Goal: Task Accomplishment & Management: Manage account settings

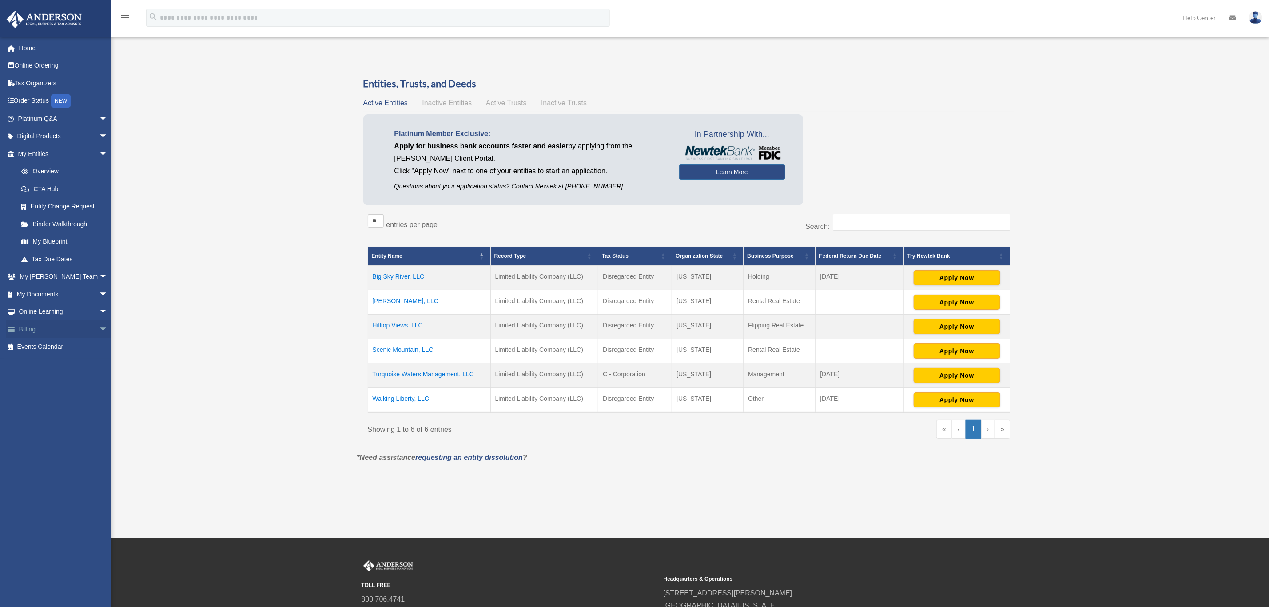
click at [39, 328] on link "Billing arrow_drop_down" at bounding box center [63, 329] width 115 height 18
click at [99, 330] on span "arrow_drop_down" at bounding box center [108, 329] width 18 height 18
click at [43, 346] on link "$ Open Invoices" at bounding box center [66, 347] width 109 height 18
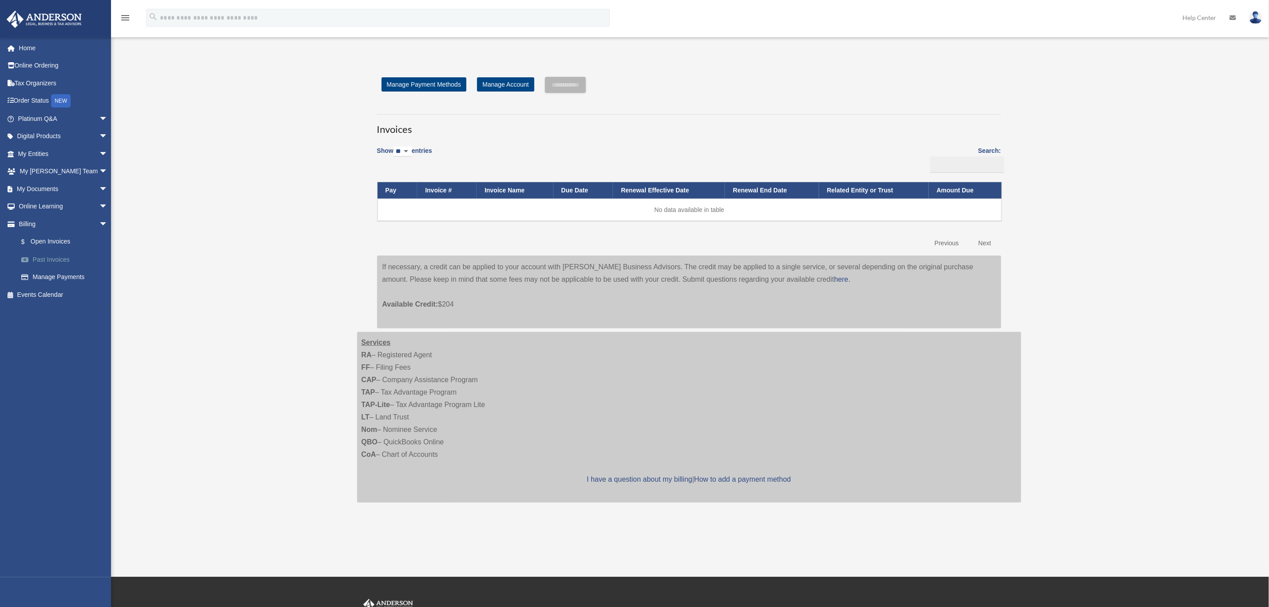
click at [56, 262] on link "Past Invoices" at bounding box center [66, 260] width 109 height 18
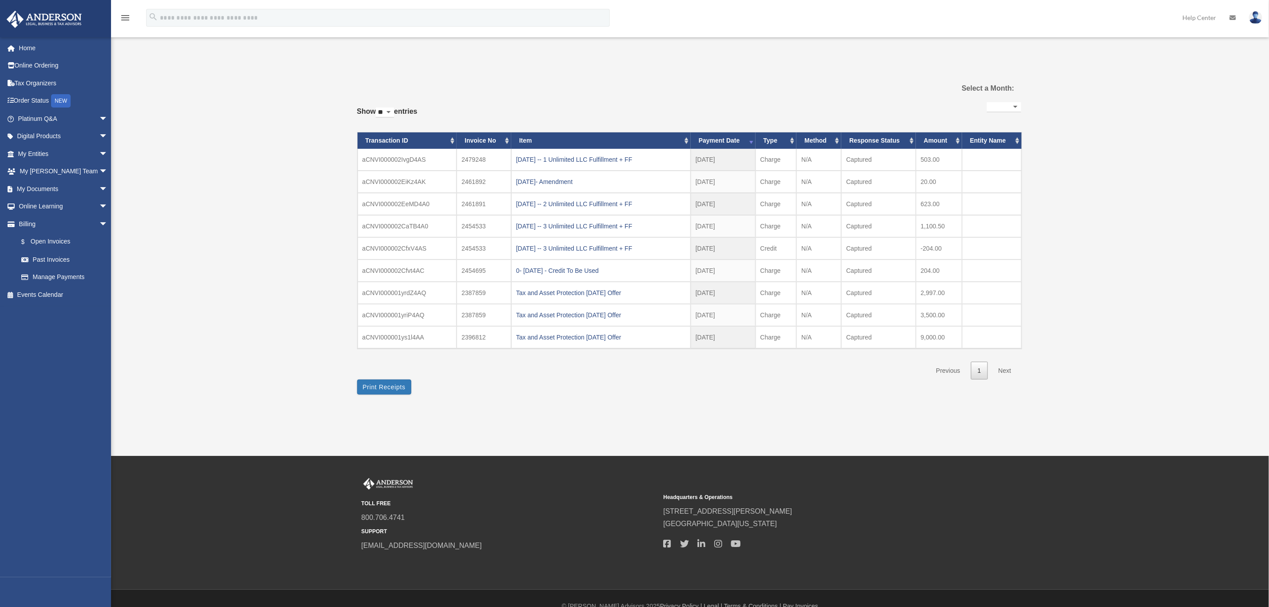
click at [1013, 107] on select "**********" at bounding box center [1004, 107] width 34 height 10
select select "**********"
click at [987, 102] on select "**********" at bounding box center [1004, 107] width 34 height 10
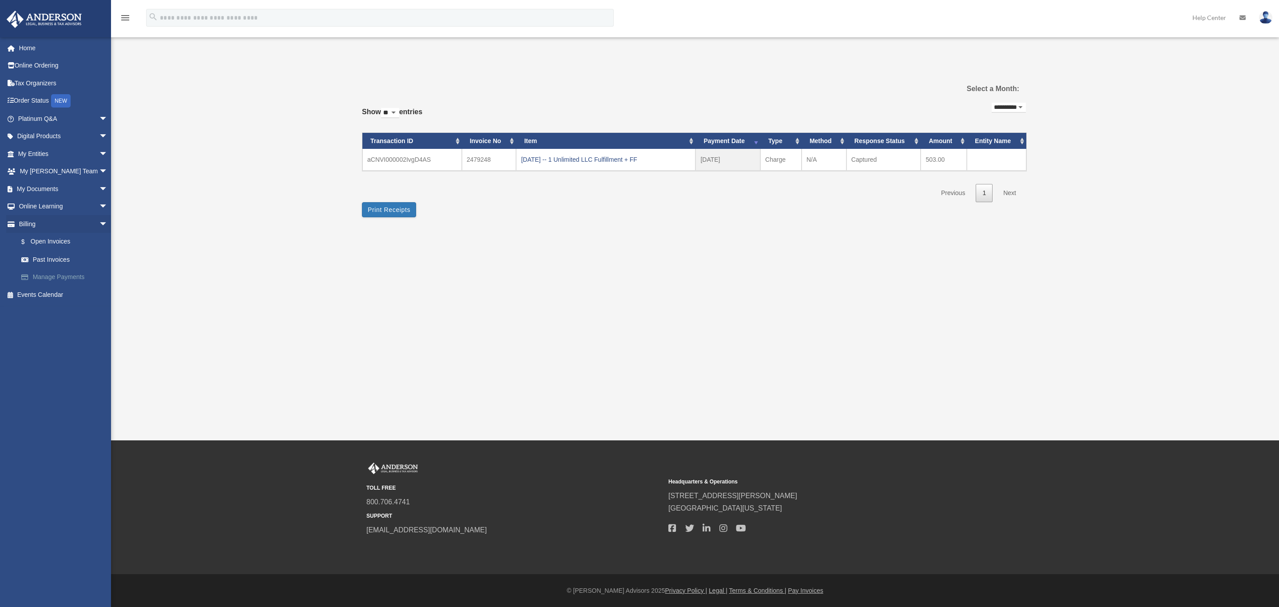
click at [68, 277] on link "Manage Payments" at bounding box center [66, 277] width 109 height 18
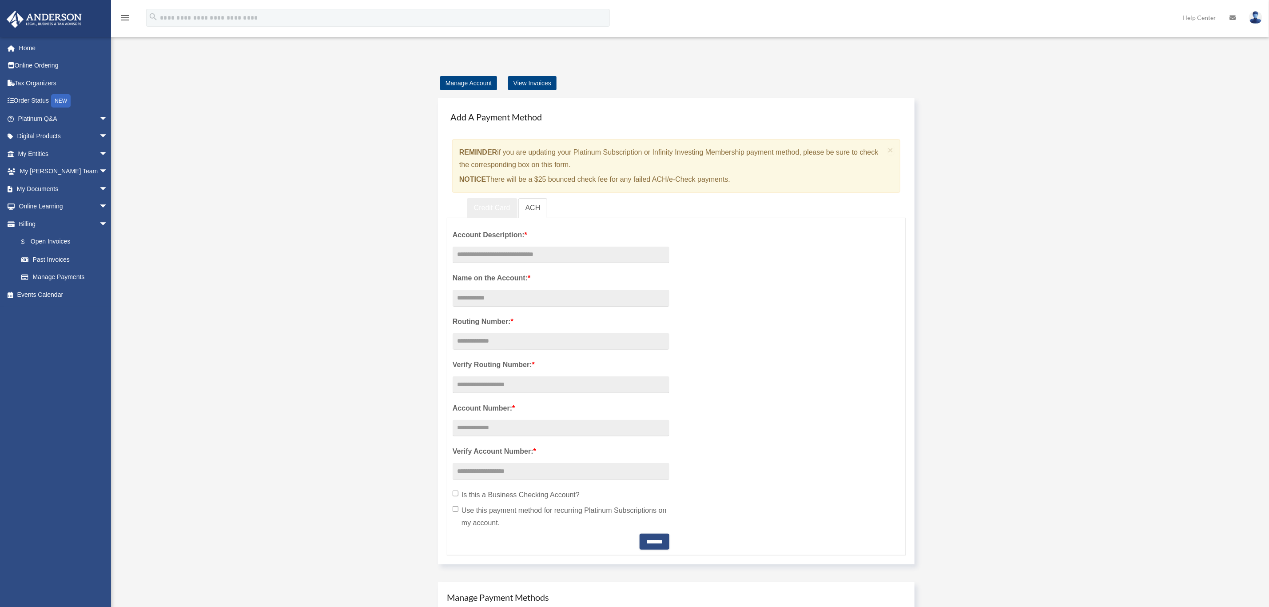
click at [489, 204] on link "Credit Card" at bounding box center [492, 208] width 51 height 20
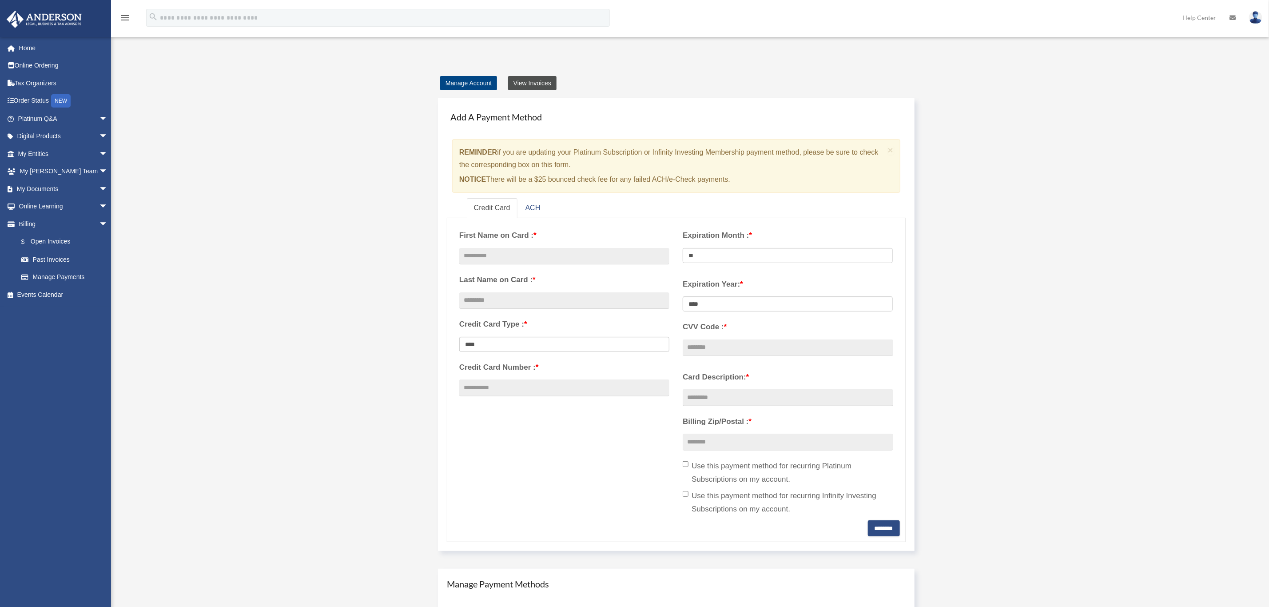
click at [541, 83] on link "View Invoices" at bounding box center [532, 83] width 48 height 14
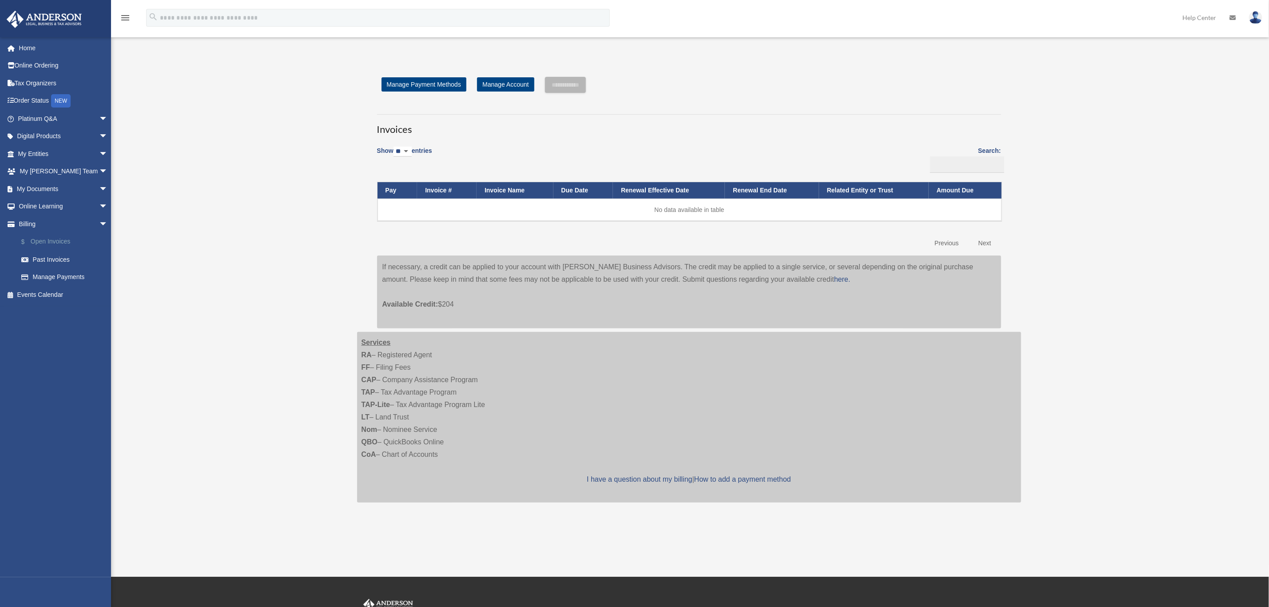
click at [55, 239] on link "$ Open Invoices" at bounding box center [66, 242] width 109 height 18
click at [508, 85] on link "Manage Account" at bounding box center [505, 84] width 57 height 14
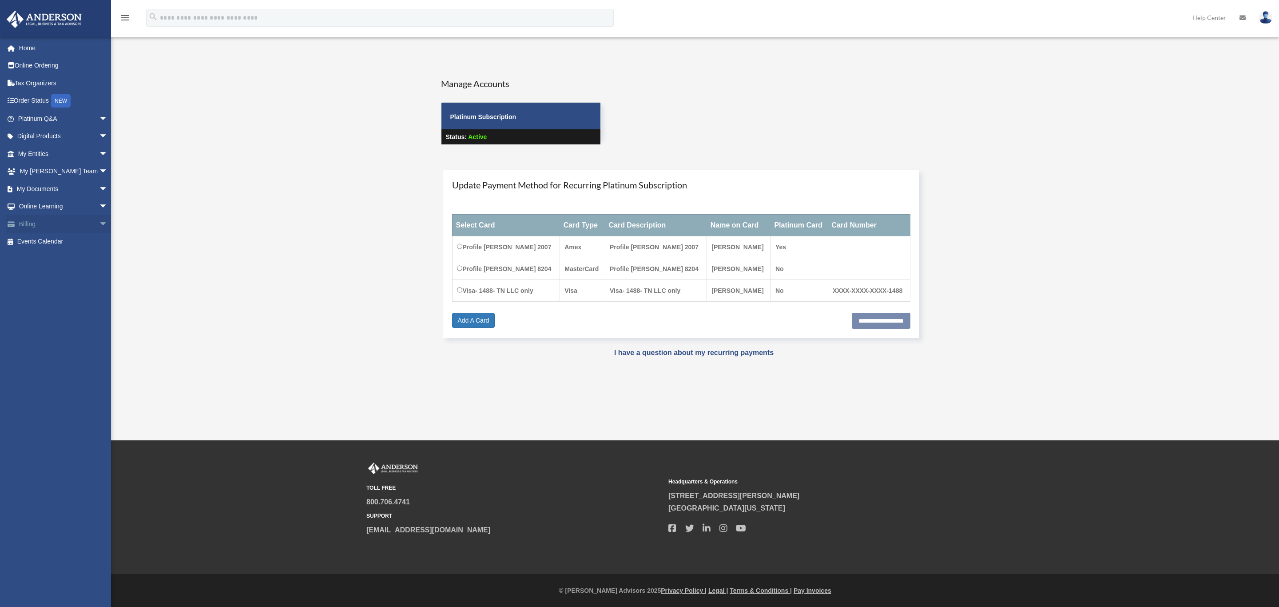
click at [27, 228] on link "Billing arrow_drop_down" at bounding box center [63, 224] width 115 height 18
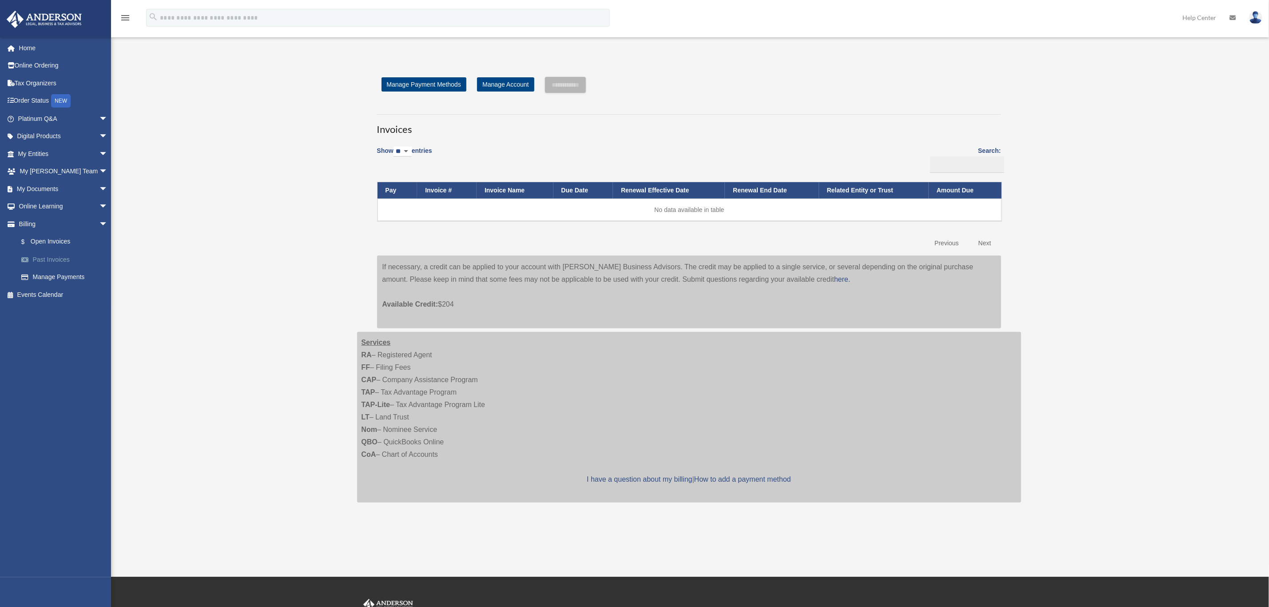
click at [51, 262] on link "Past Invoices" at bounding box center [66, 260] width 109 height 18
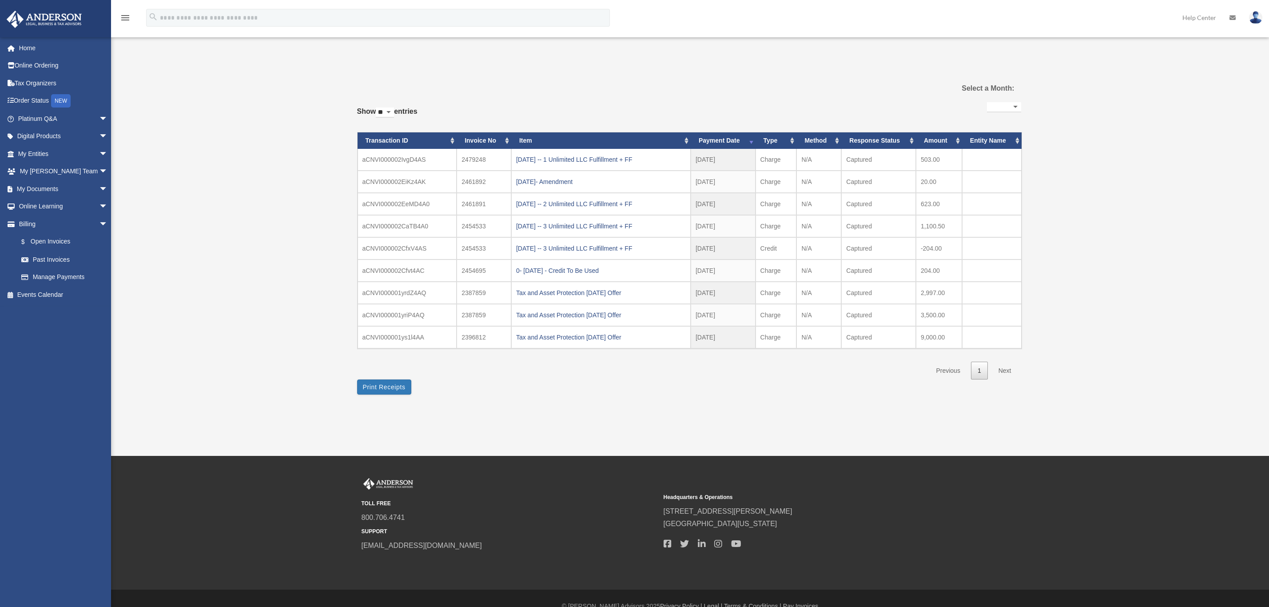
select select
click at [50, 243] on link "$ Open Invoices" at bounding box center [66, 242] width 109 height 18
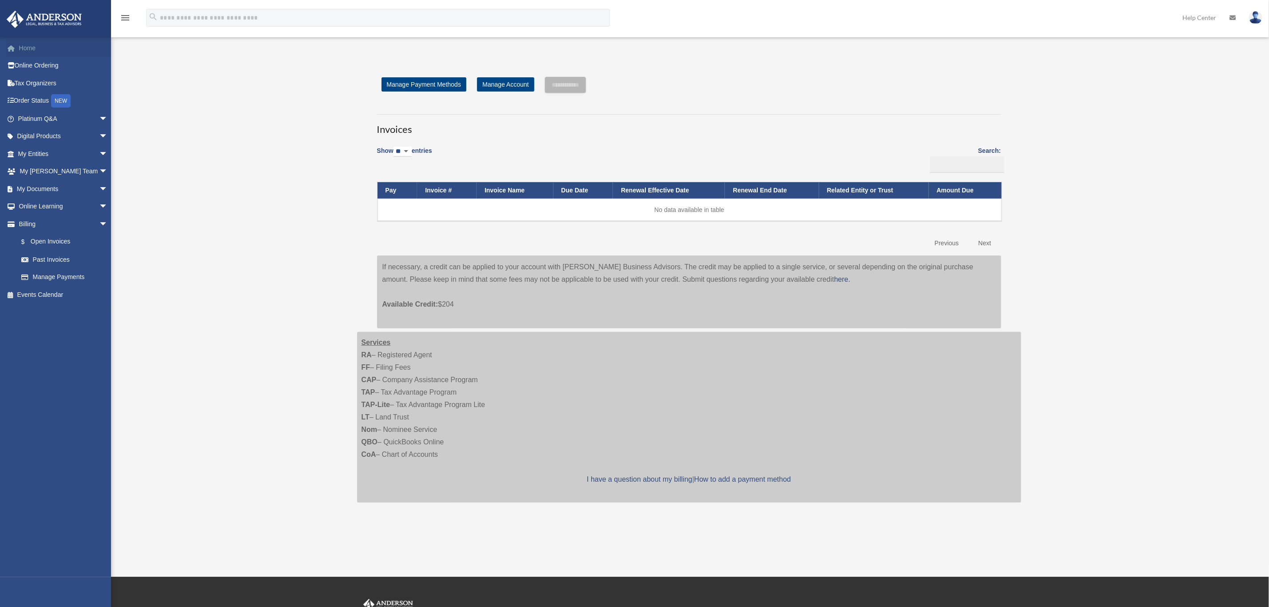
click at [32, 45] on link "Home" at bounding box center [63, 48] width 115 height 18
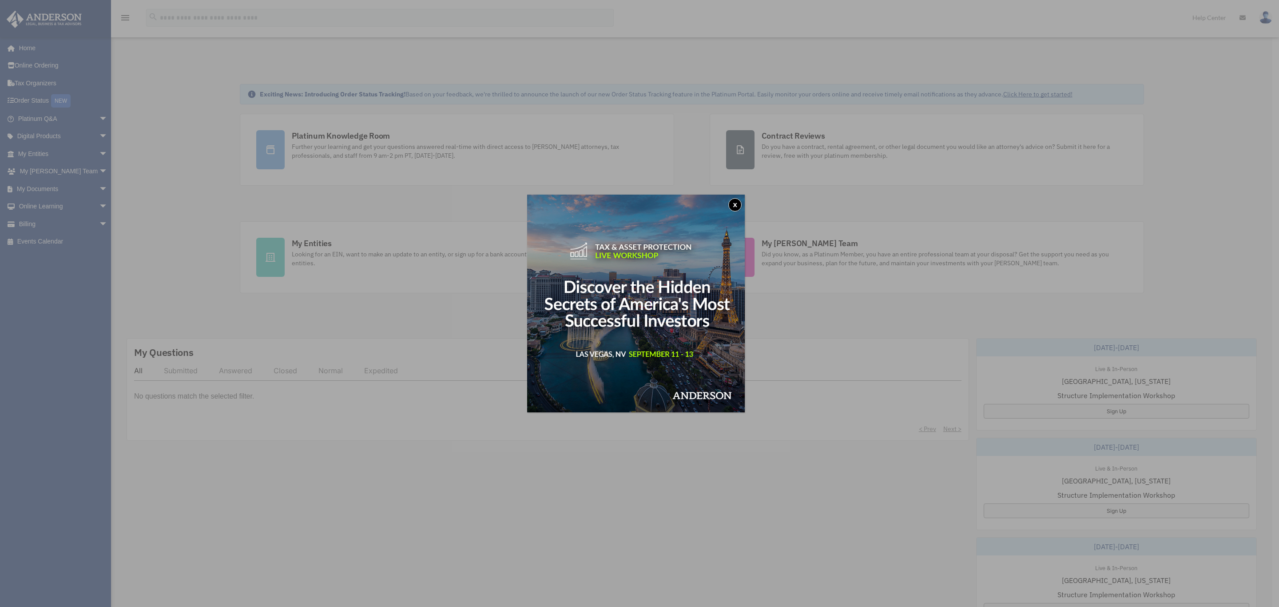
click at [738, 204] on button "x" at bounding box center [734, 204] width 13 height 13
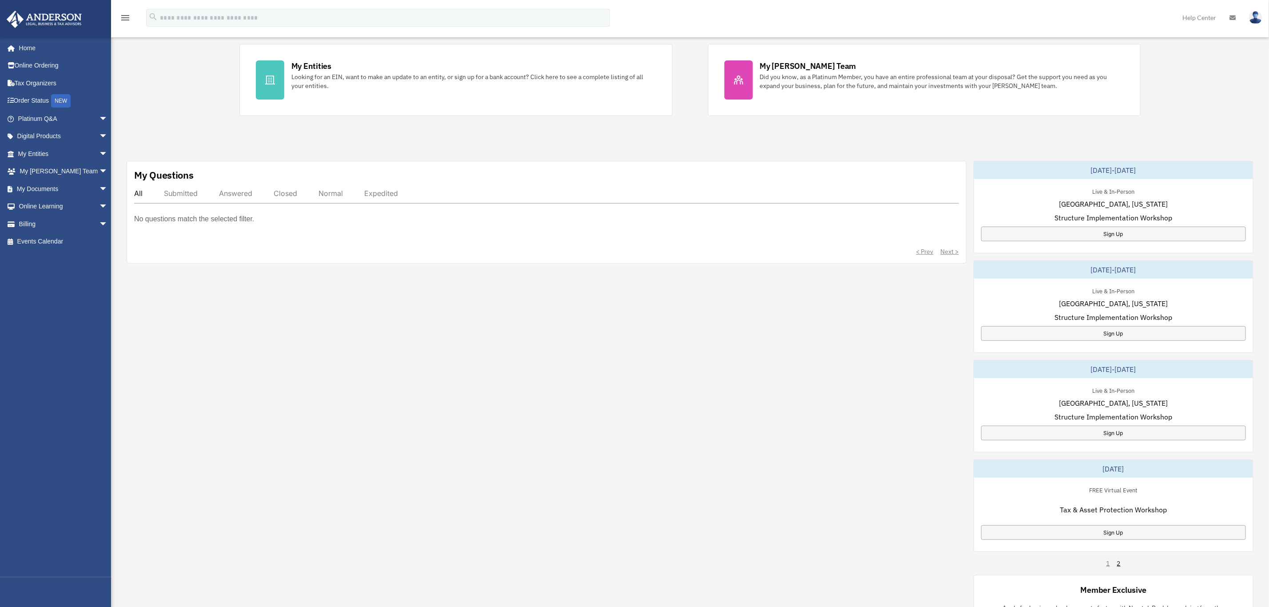
scroll to position [200, 0]
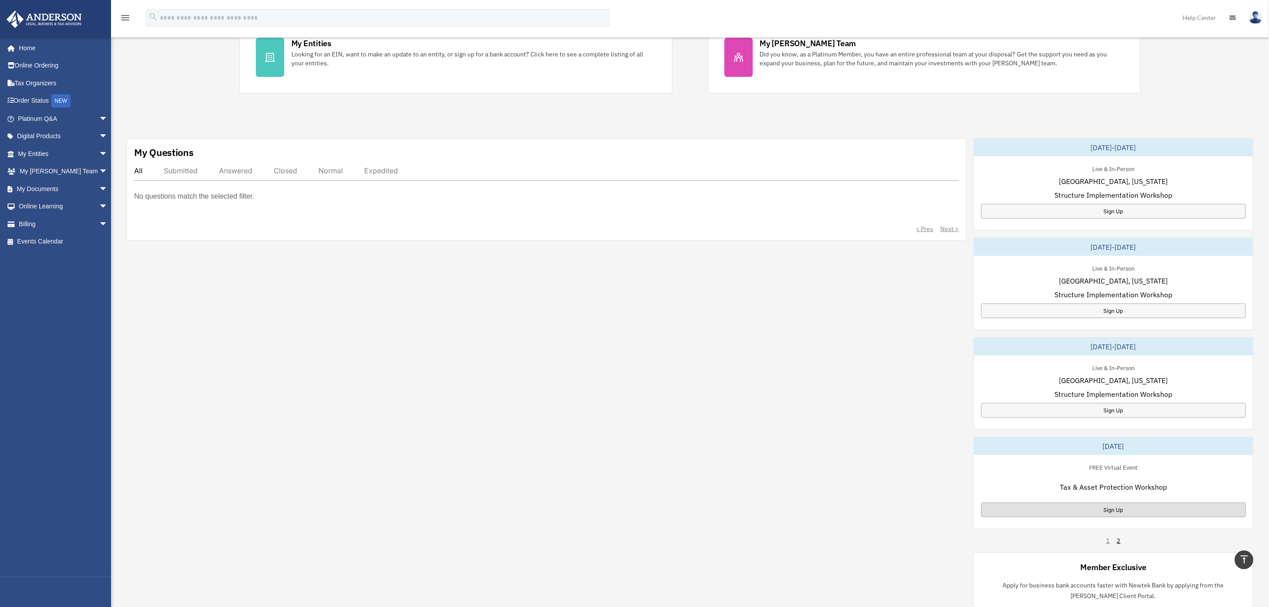
click at [1119, 512] on div "Sign Up" at bounding box center [1113, 509] width 265 height 15
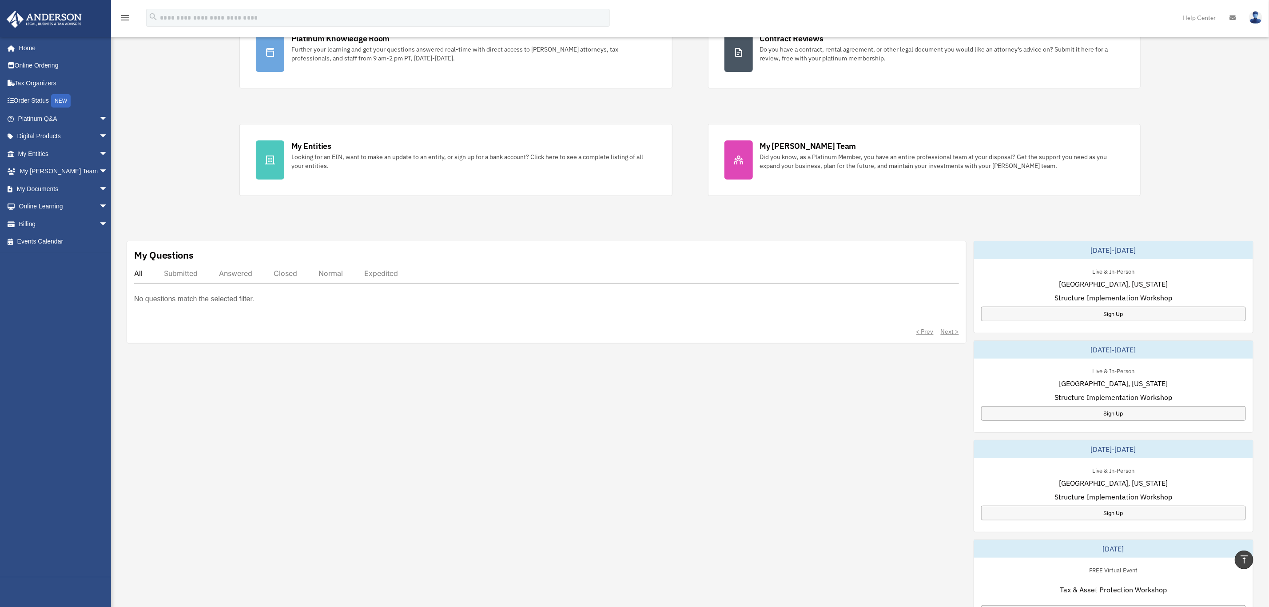
scroll to position [0, 0]
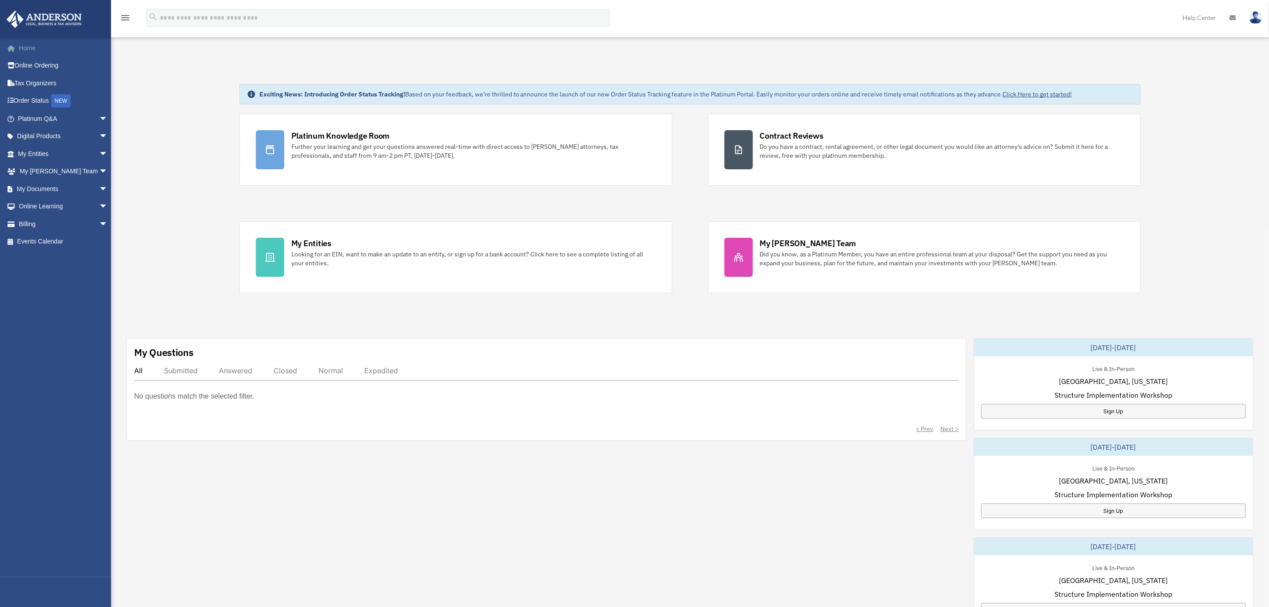
click at [29, 48] on link "Home" at bounding box center [63, 48] width 115 height 18
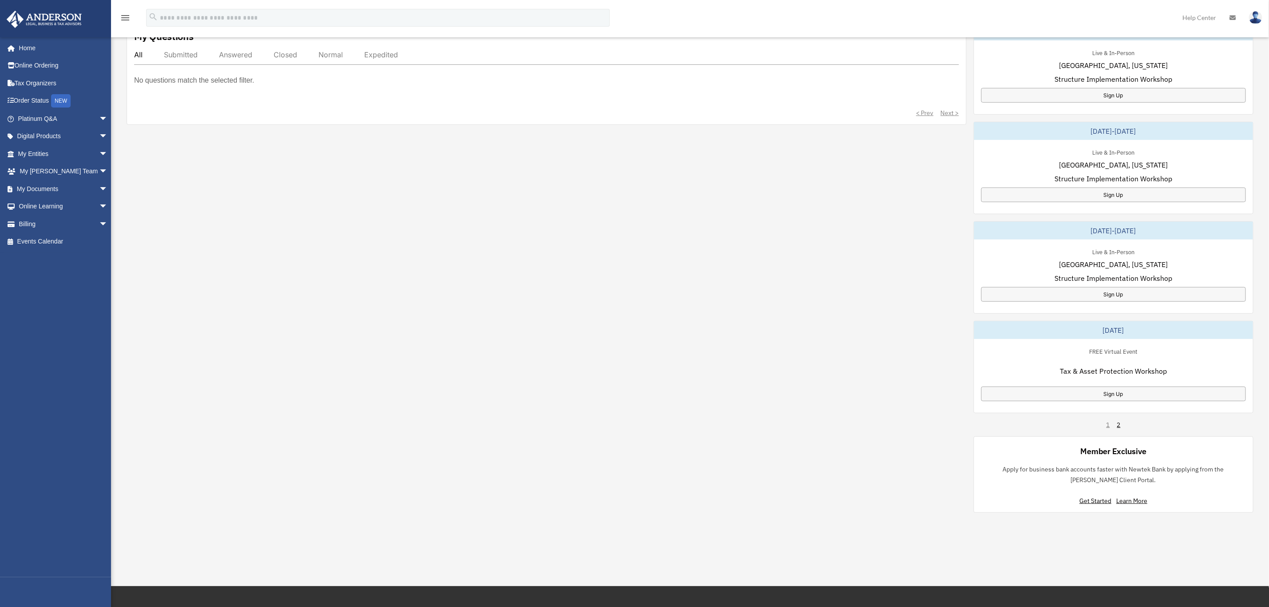
scroll to position [333, 0]
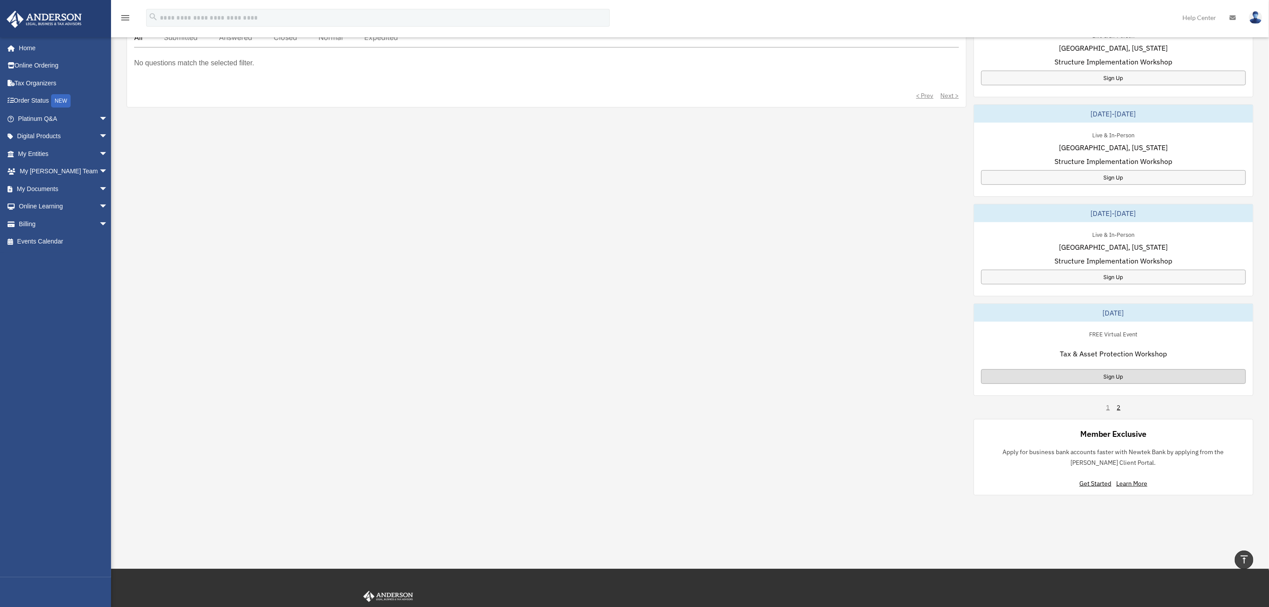
click at [1116, 375] on div "Sign Up" at bounding box center [1113, 376] width 265 height 15
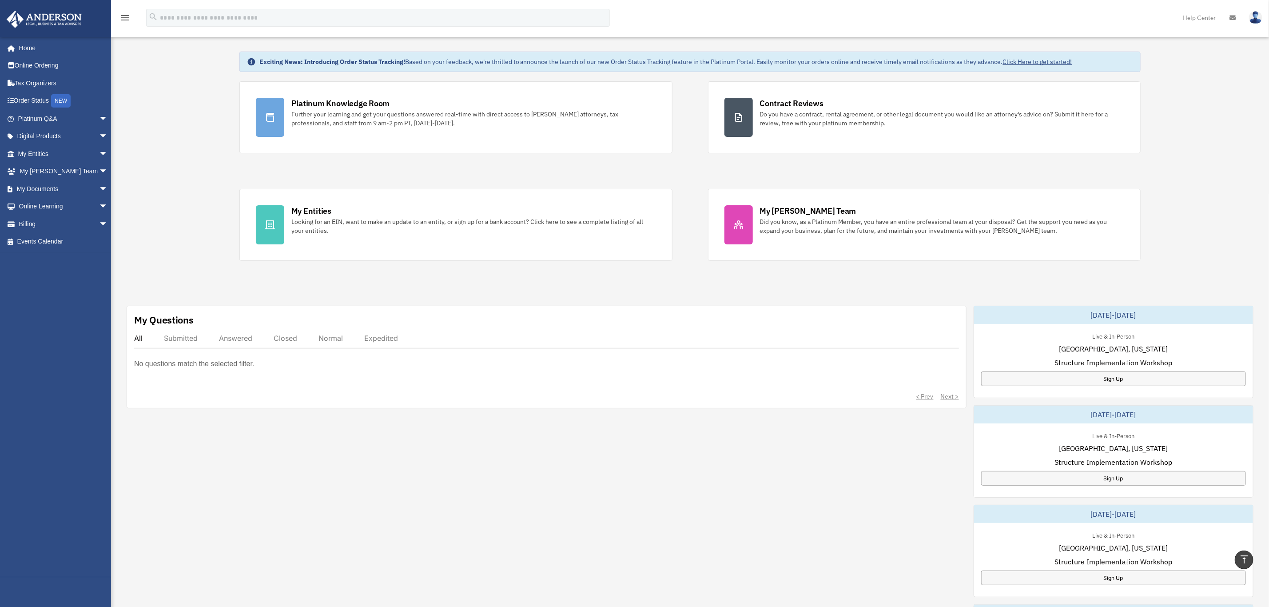
scroll to position [0, 0]
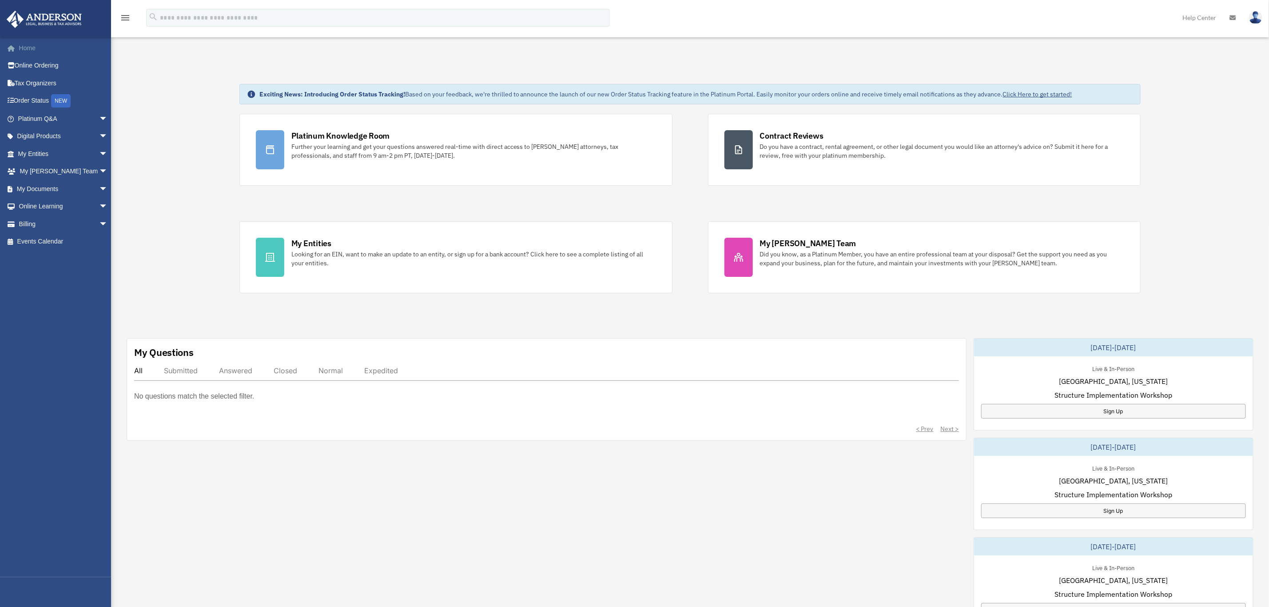
click at [28, 47] on link "Home" at bounding box center [63, 48] width 115 height 18
